Goal: Information Seeking & Learning: Learn about a topic

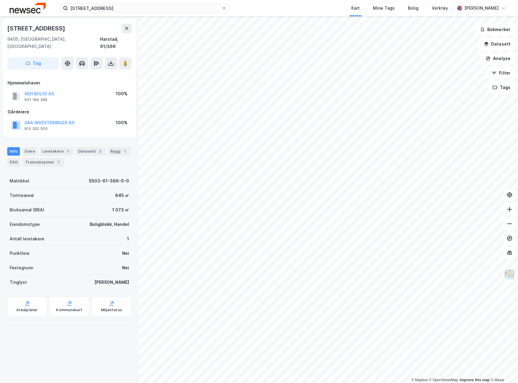
click at [127, 30] on icon at bounding box center [126, 28] width 5 height 5
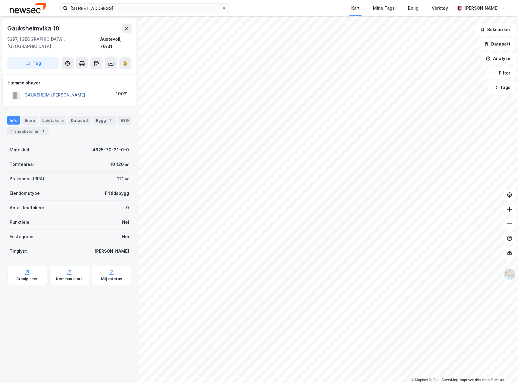
click at [0, 0] on button "GAUKSHEIM [PERSON_NAME]" at bounding box center [0, 0] width 0 height 0
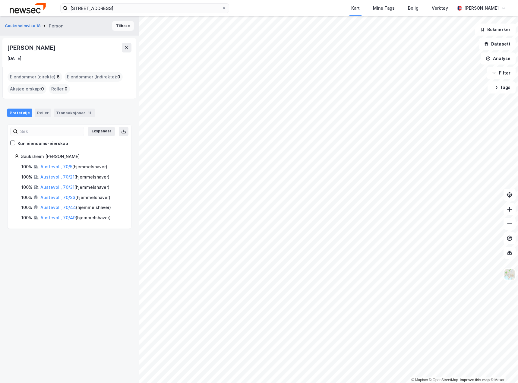
click at [112, 23] on button "Tilbake" at bounding box center [123, 26] width 22 height 10
